Goal: Information Seeking & Learning: Learn about a topic

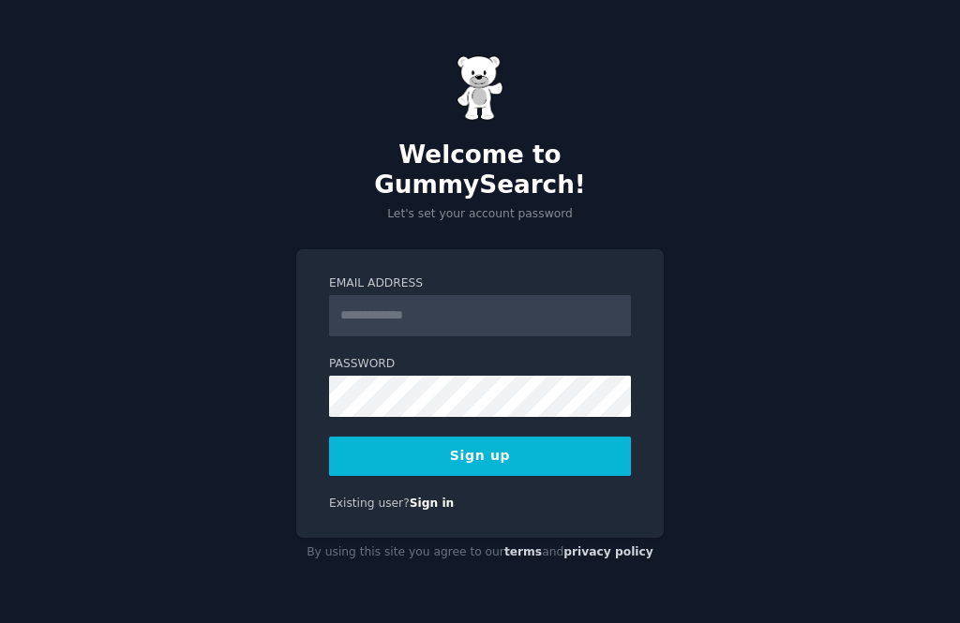
click at [494, 333] on input "Email Address" at bounding box center [480, 315] width 302 height 41
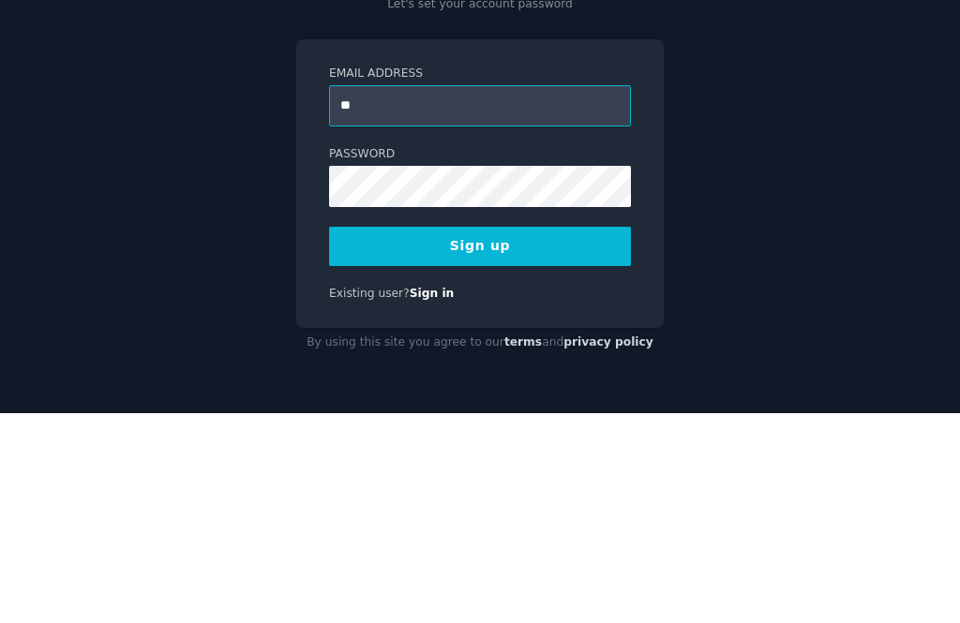
type input "**********"
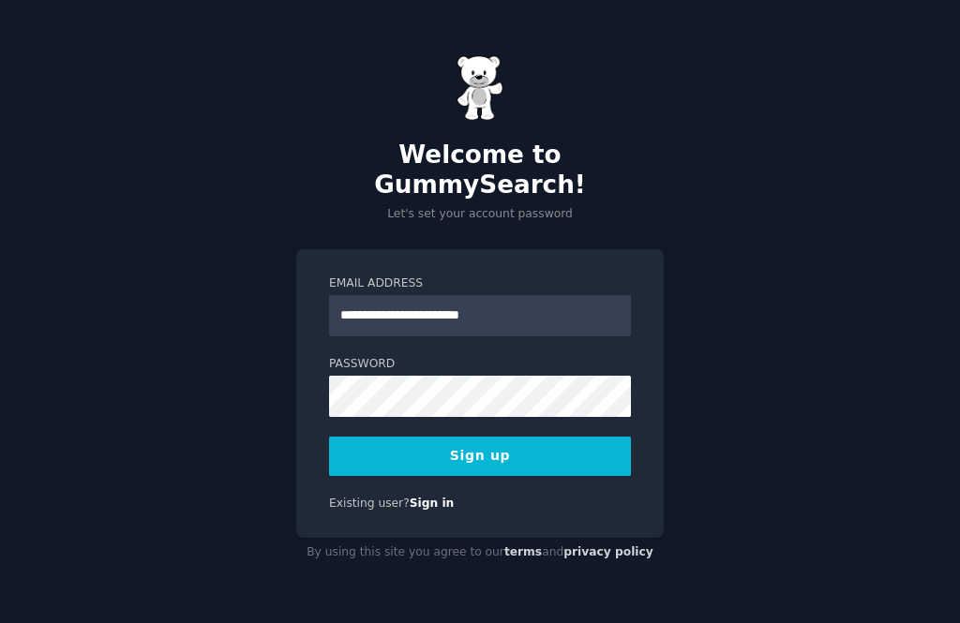
click at [516, 476] on button "Sign up" at bounding box center [480, 456] width 302 height 39
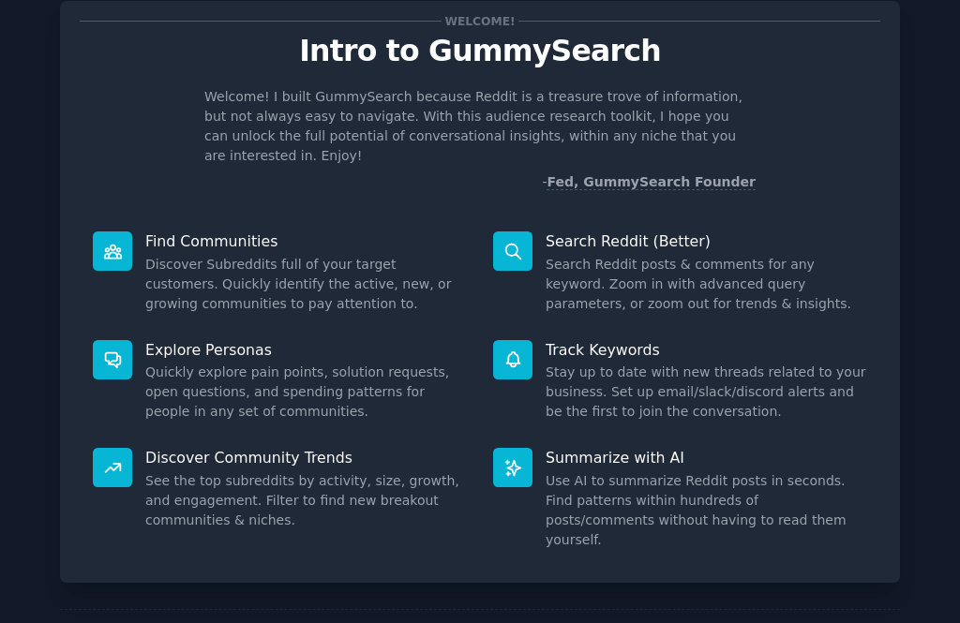
scroll to position [51, 0]
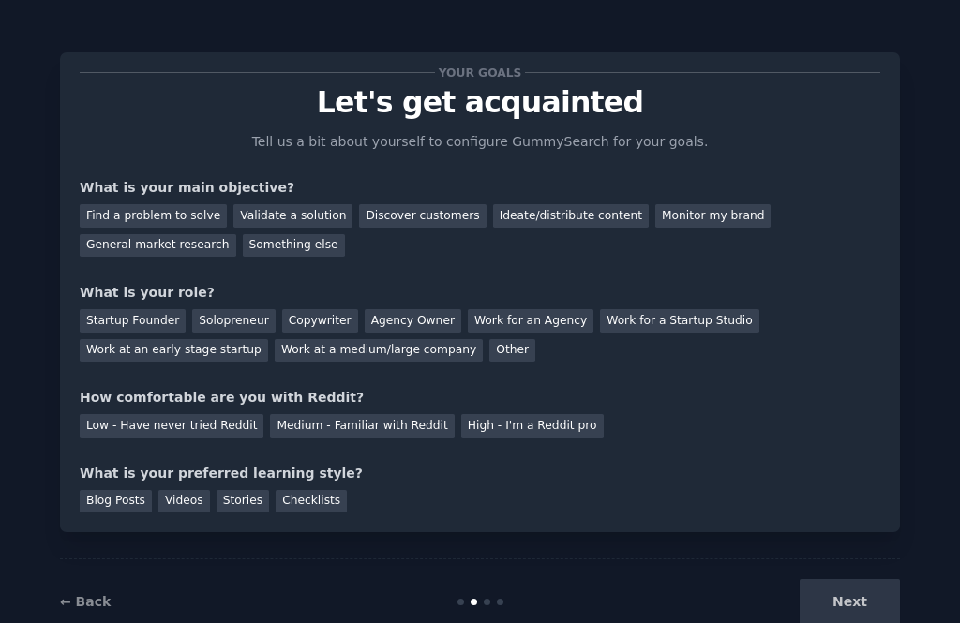
click at [151, 209] on div "Find a problem to solve" at bounding box center [153, 215] width 147 height 23
click at [131, 319] on div "Startup Founder" at bounding box center [133, 320] width 106 height 23
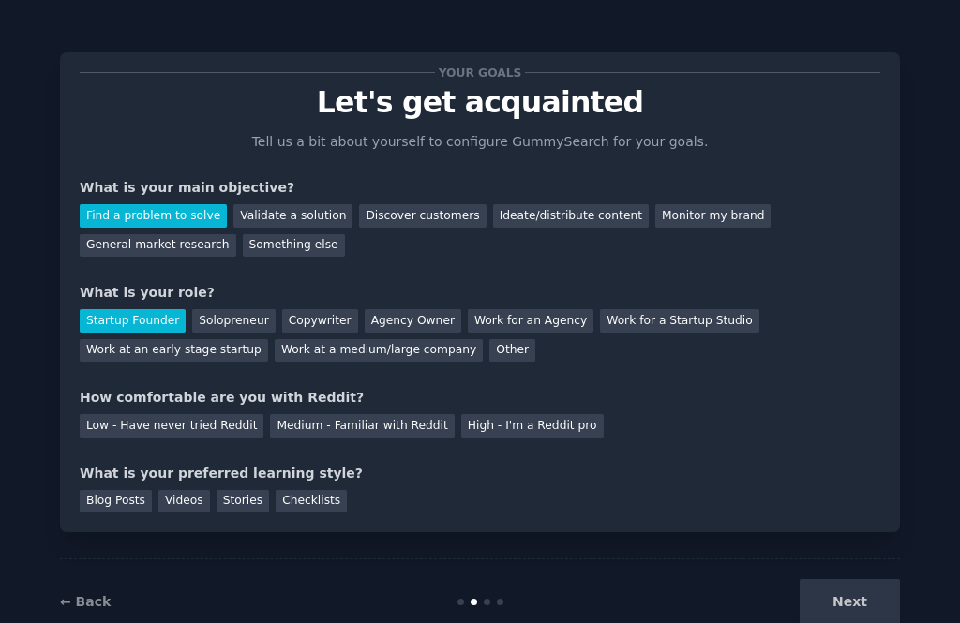
click at [230, 317] on div "Solopreneur" at bounding box center [233, 320] width 82 height 23
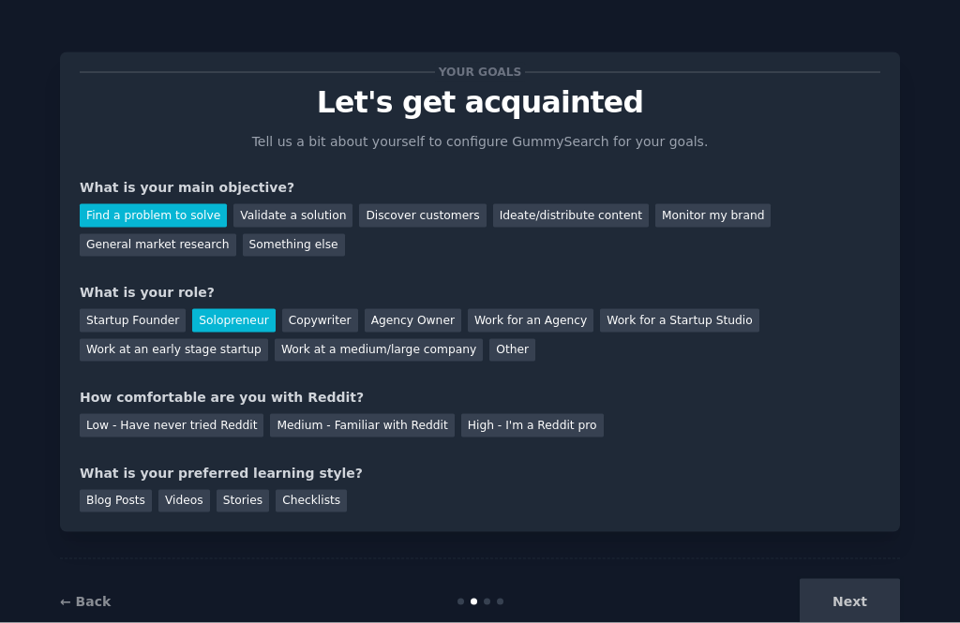
scroll to position [60, 0]
click at [346, 414] on div "Medium - Familiar with Reddit" at bounding box center [362, 425] width 184 height 23
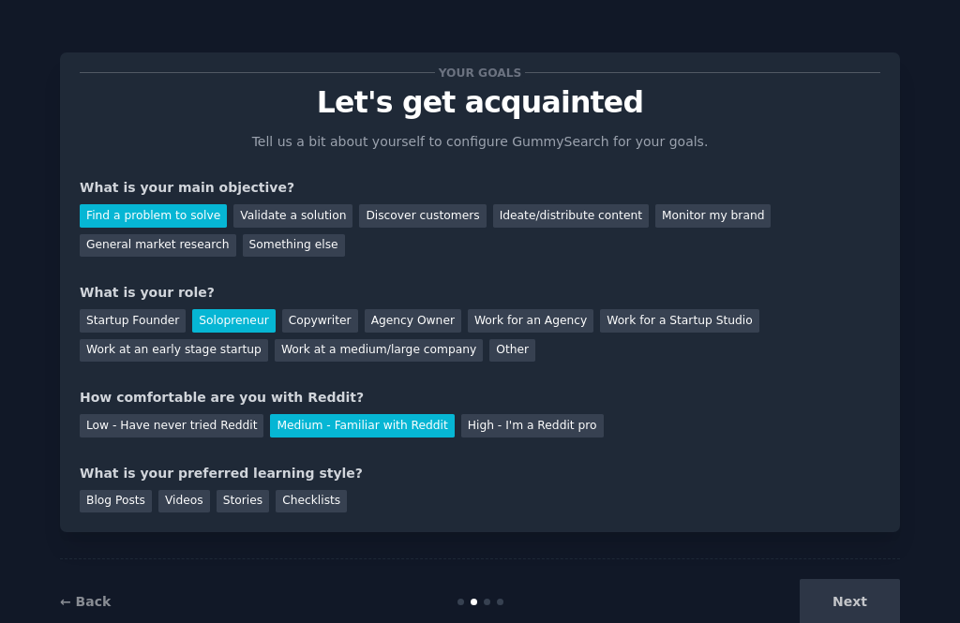
click at [191, 490] on div "Videos" at bounding box center [184, 501] width 52 height 23
click at [256, 490] on div "Stories" at bounding box center [242, 501] width 52 height 23
click at [192, 490] on div "Videos" at bounding box center [184, 501] width 52 height 23
click at [844, 579] on button "Next" at bounding box center [849, 602] width 100 height 46
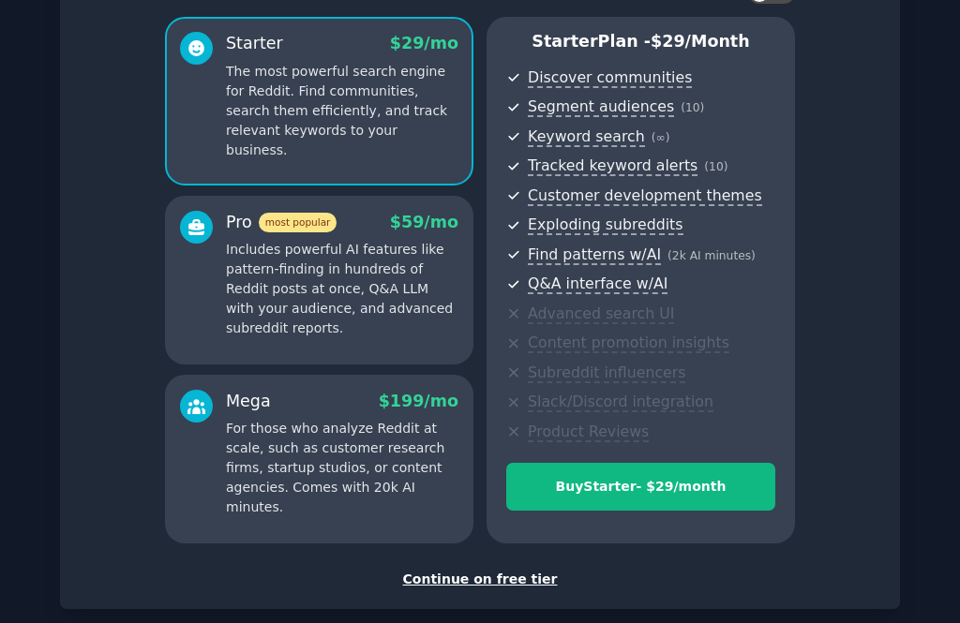
scroll to position [153, 0]
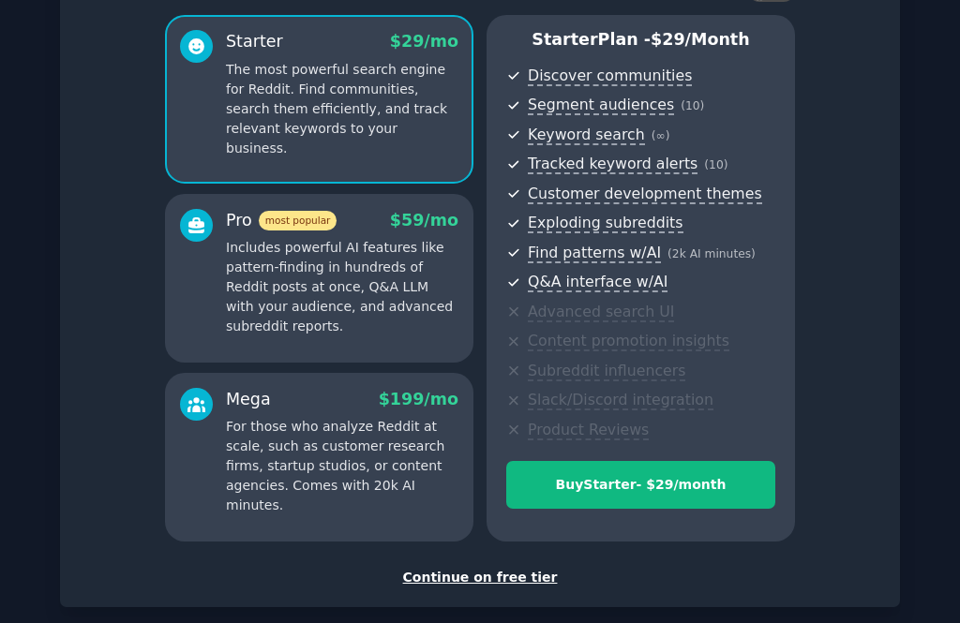
click at [518, 568] on div "Continue on free tier" at bounding box center [480, 578] width 800 height 20
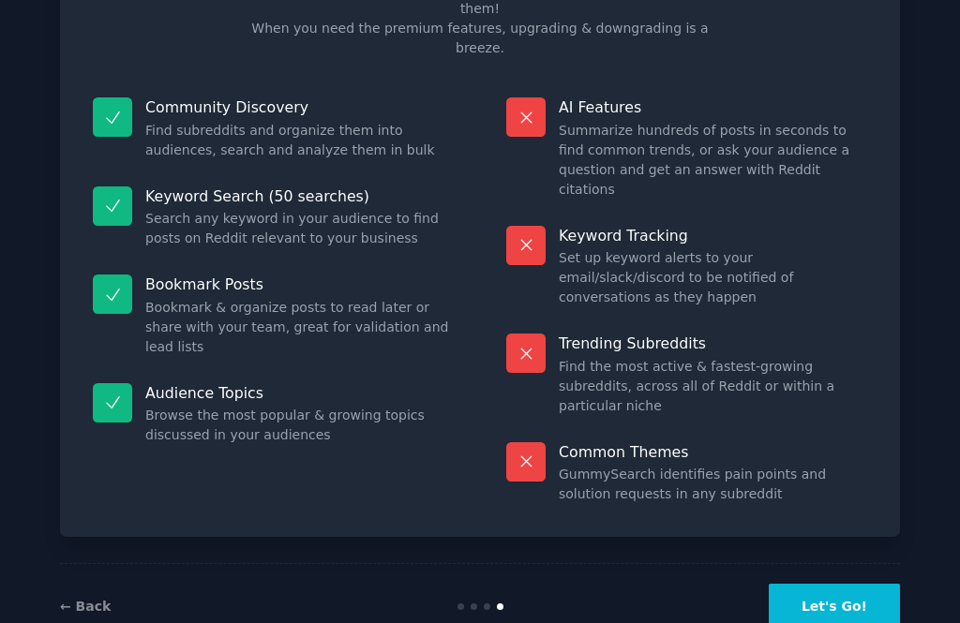
scroll to position [47, 0]
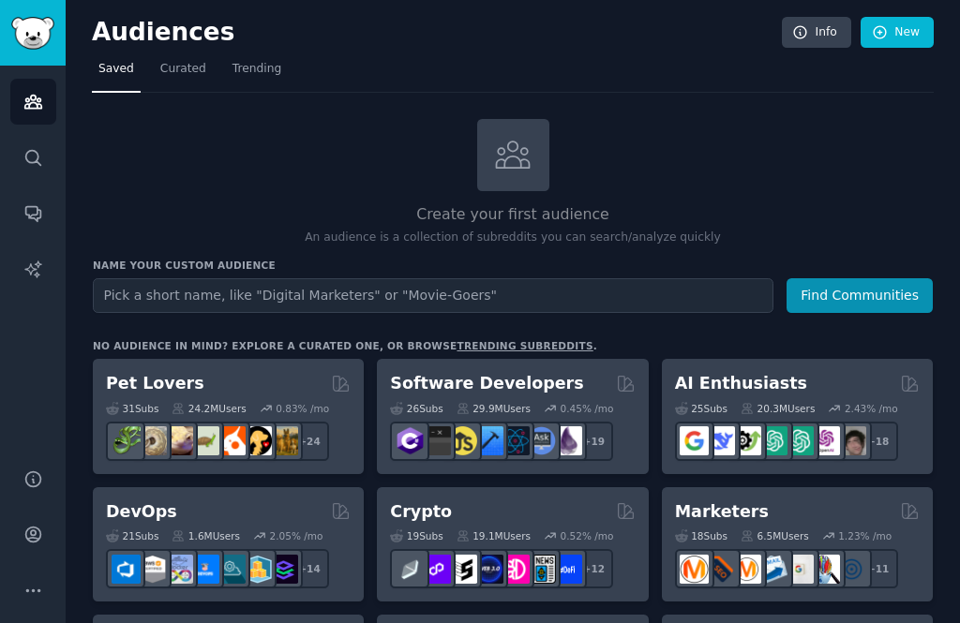
click at [259, 61] on span "Trending" at bounding box center [256, 69] width 49 height 17
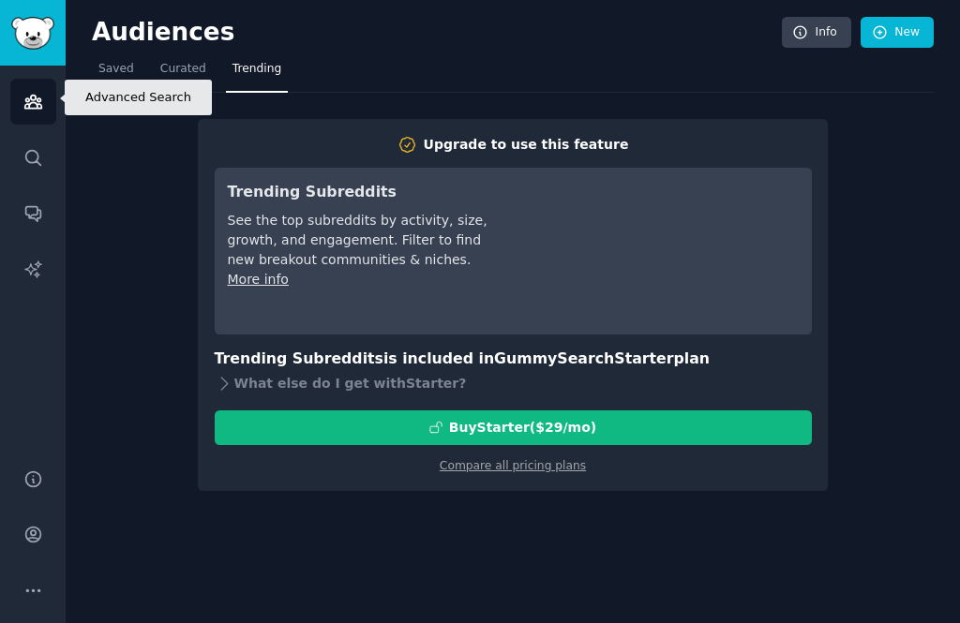
click at [26, 148] on icon "Sidebar" at bounding box center [33, 158] width 20 height 20
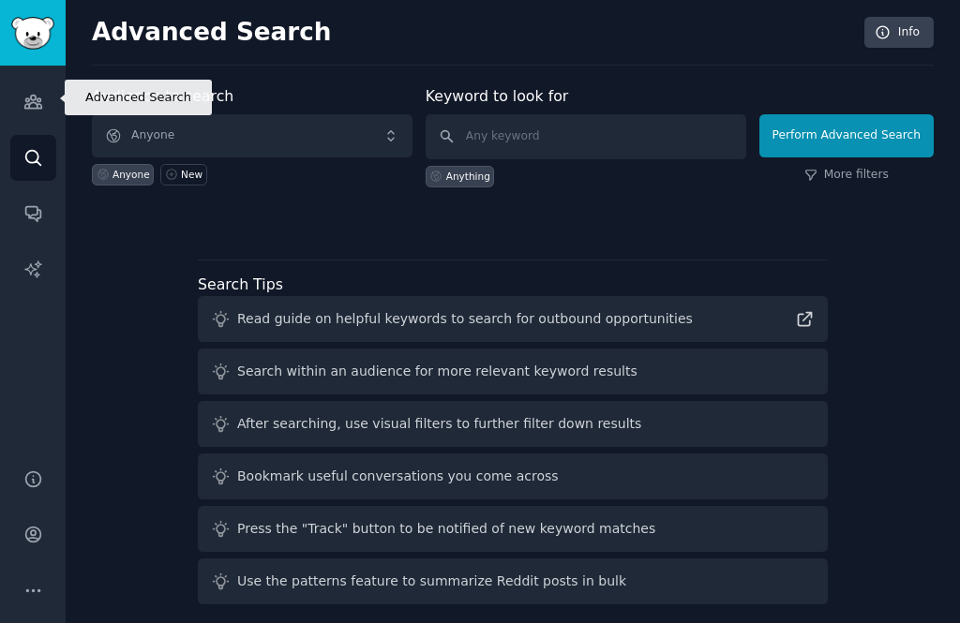
click at [42, 135] on link "Search" at bounding box center [33, 158] width 46 height 46
click at [552, 114] on input "text" at bounding box center [585, 136] width 320 height 45
click at [185, 114] on span "Anyone" at bounding box center [252, 135] width 320 height 43
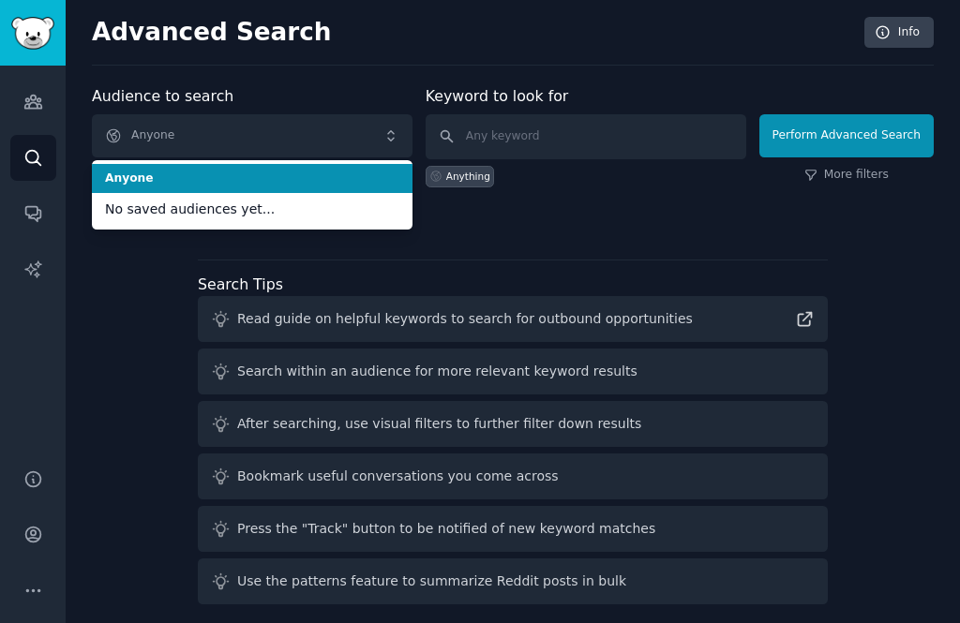
click at [701, 172] on div "Audience to search Anyone Anyone No saved audiences yet... Anyone New Keyword t…" at bounding box center [512, 348] width 841 height 527
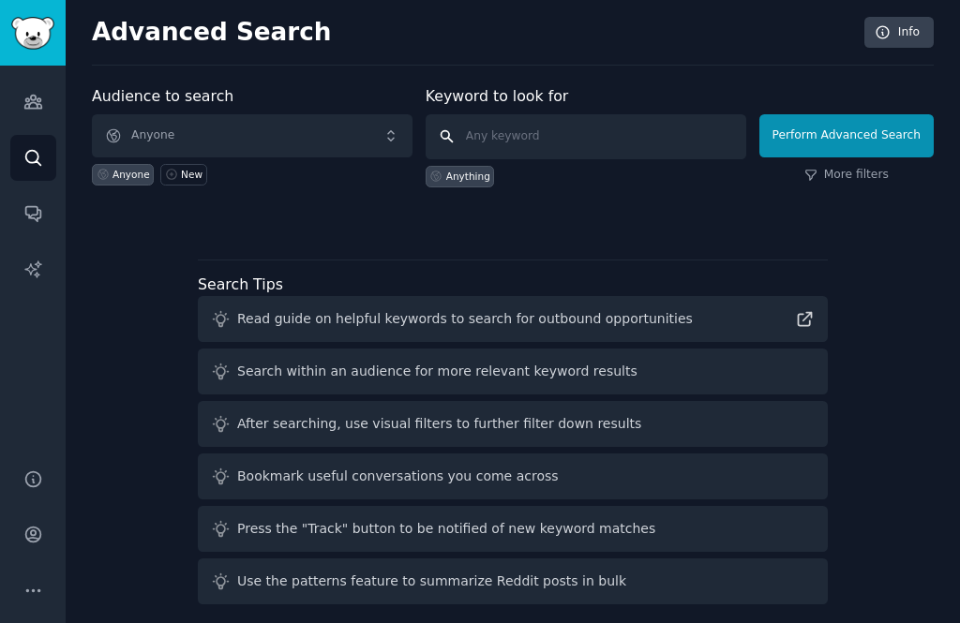
click at [609, 114] on input "text" at bounding box center [585, 136] width 320 height 45
type input "TMS"
click at [850, 114] on button "Perform Advanced Search" at bounding box center [846, 135] width 174 height 43
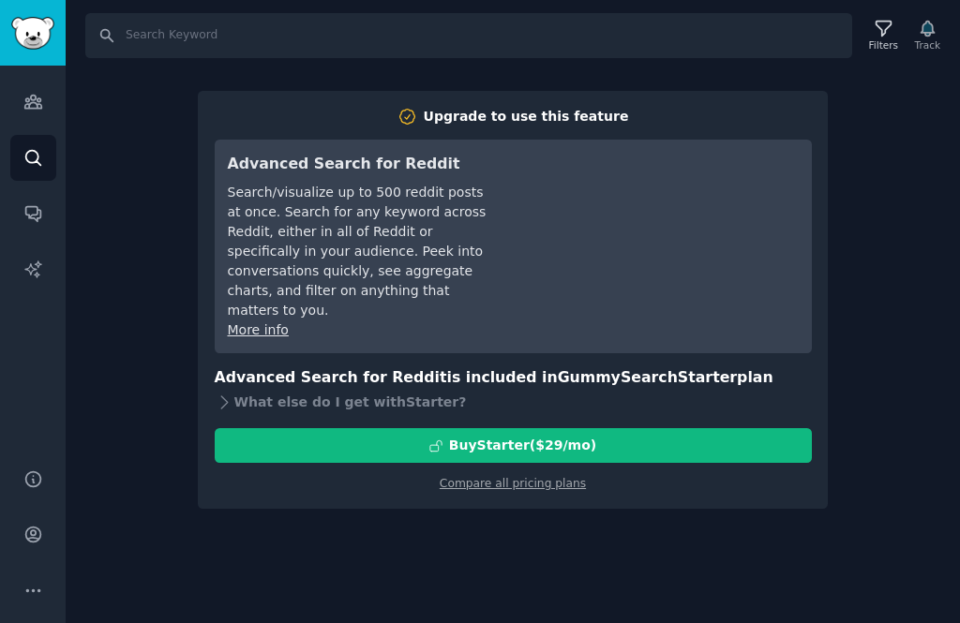
click at [885, 156] on div "Search Filters Track Upgrade to use this feature Advanced Search for Reddit Sea…" at bounding box center [513, 311] width 894 height 623
click at [38, 96] on icon "Sidebar" at bounding box center [32, 102] width 17 height 13
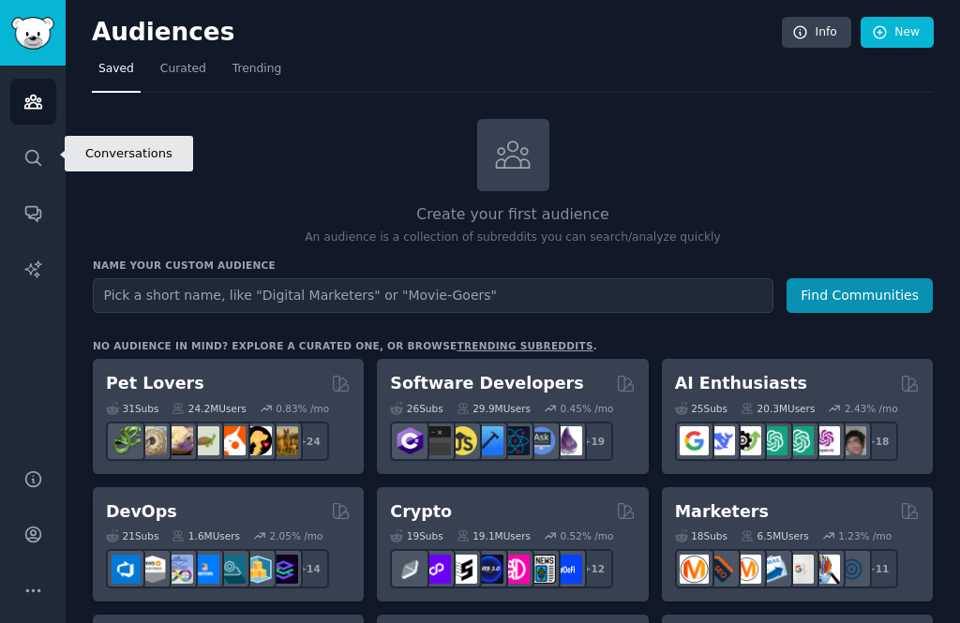
click at [31, 203] on icon "Sidebar" at bounding box center [33, 213] width 20 height 20
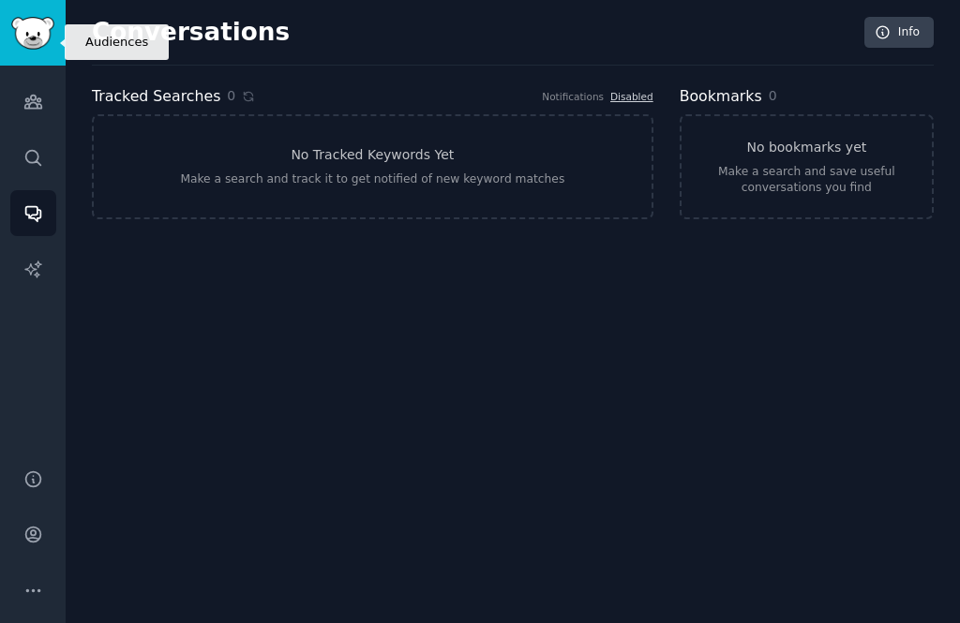
click at [29, 96] on icon "Sidebar" at bounding box center [32, 102] width 17 height 13
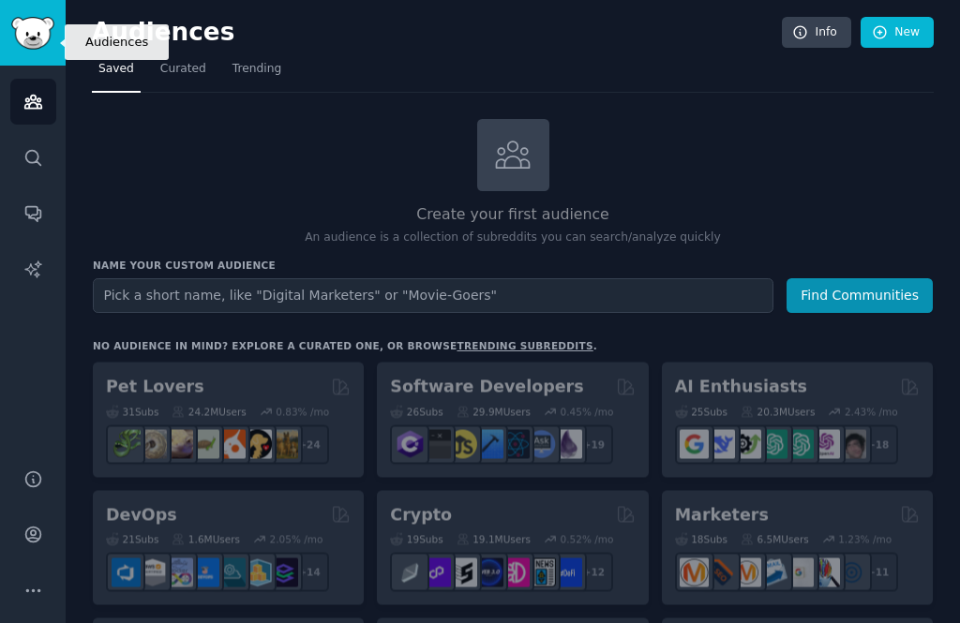
click at [45, 79] on link "Audiences" at bounding box center [33, 102] width 46 height 46
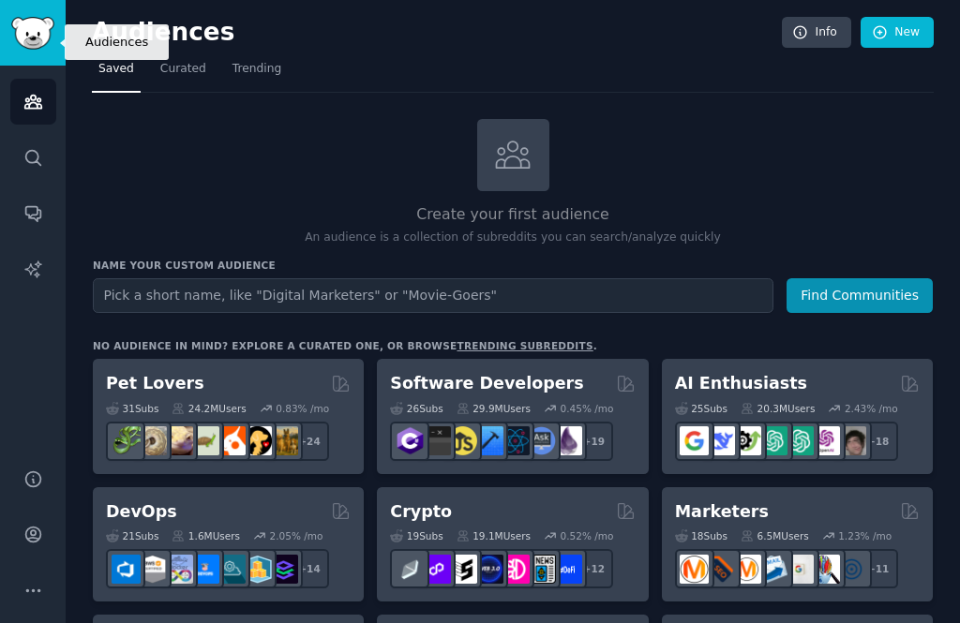
click at [272, 61] on span "Trending" at bounding box center [256, 69] width 49 height 17
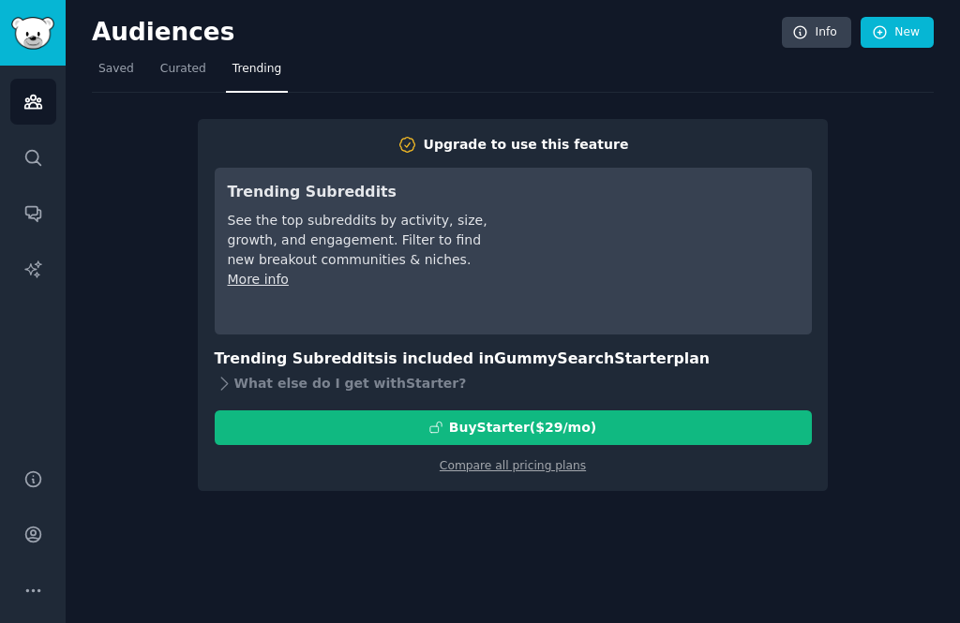
click at [260, 371] on div "What else do I get with Starter ?" at bounding box center [513, 384] width 597 height 26
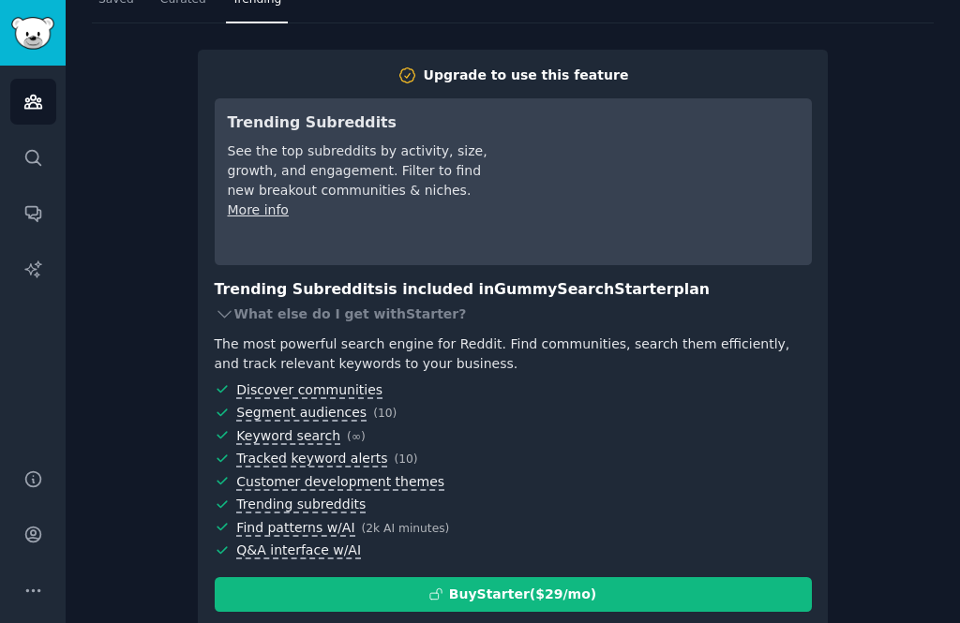
scroll to position [68, 0]
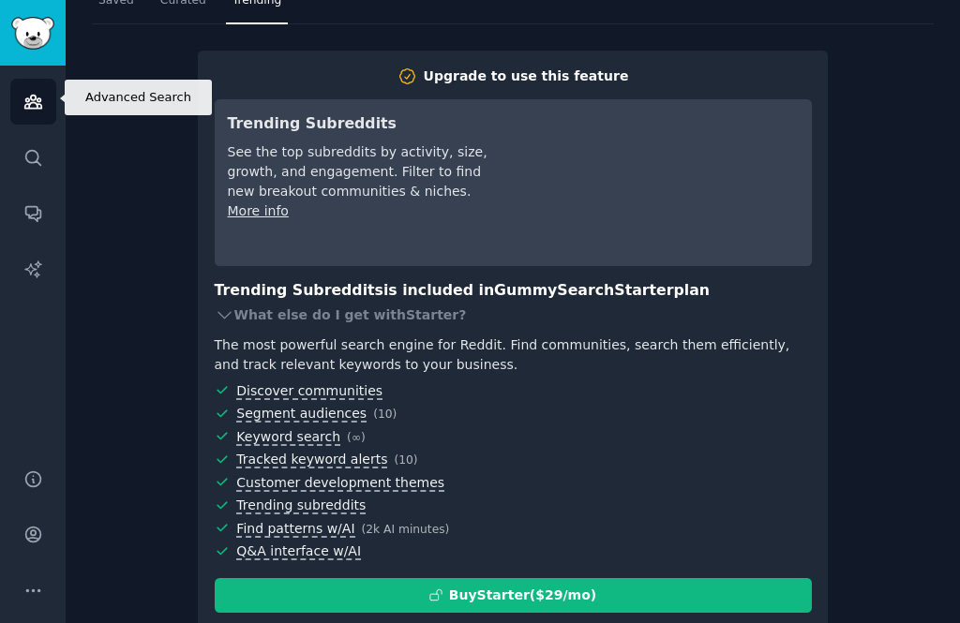
click at [34, 135] on link "Search" at bounding box center [33, 158] width 46 height 46
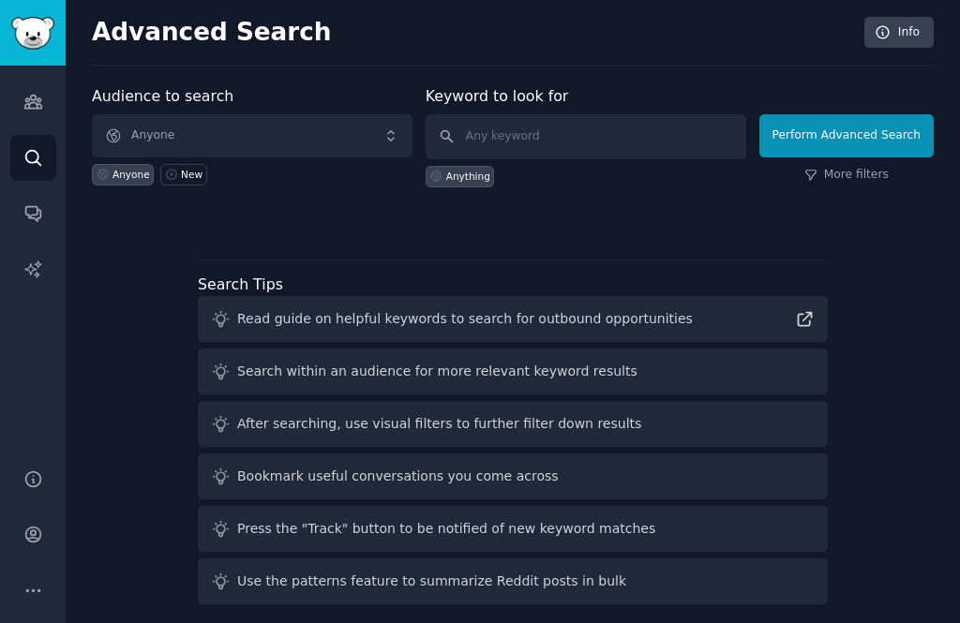
click at [730, 349] on div "Search within an audience for more relevant keyword results" at bounding box center [513, 372] width 630 height 46
click at [733, 349] on div "Search within an audience for more relevant keyword results" at bounding box center [513, 372] width 630 height 46
